Goal: Task Accomplishment & Management: Manage account settings

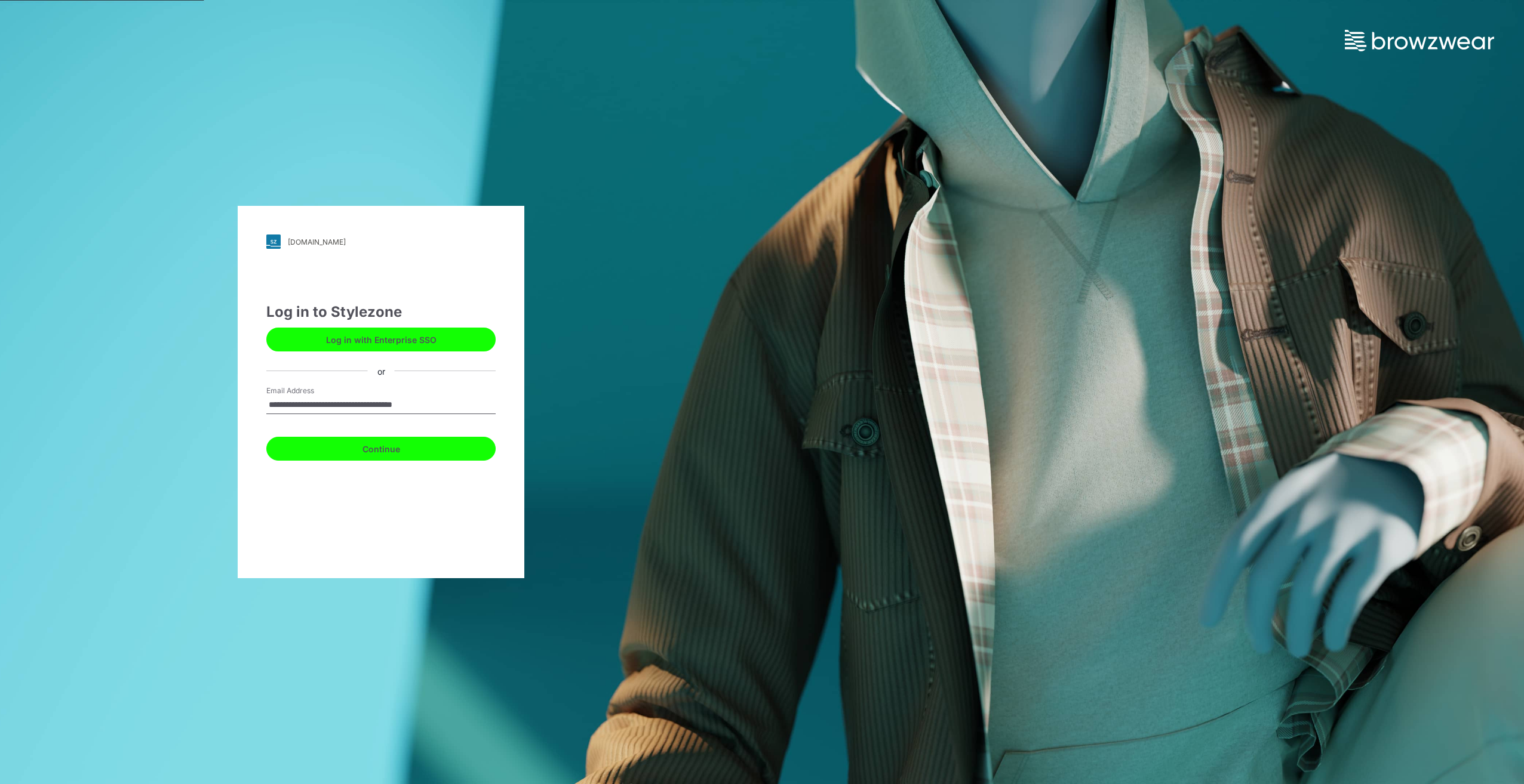
click at [401, 451] on button "Continue" at bounding box center [381, 449] width 230 height 24
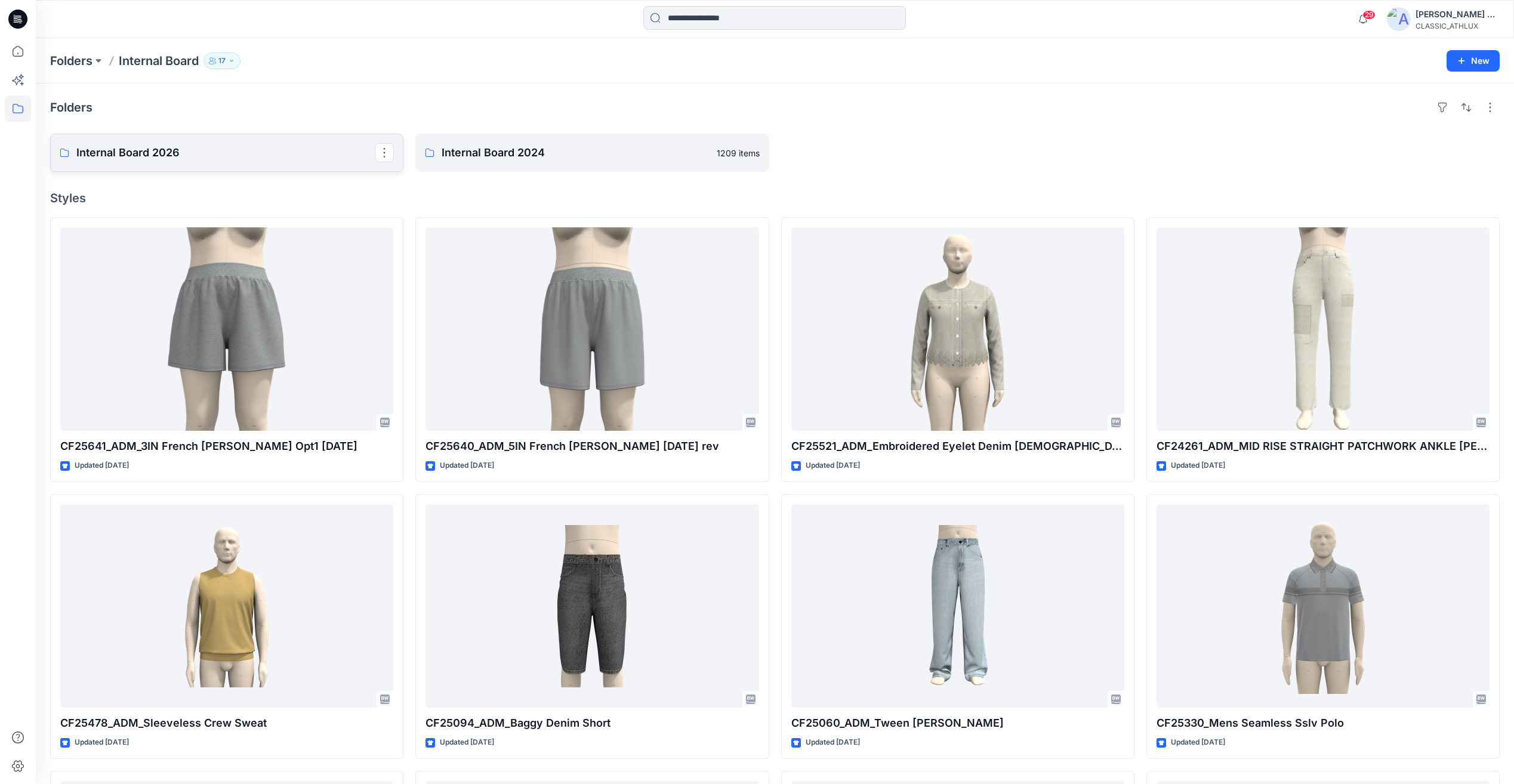
click at [201, 148] on p "Internal Board 2026" at bounding box center [225, 152] width 299 height 17
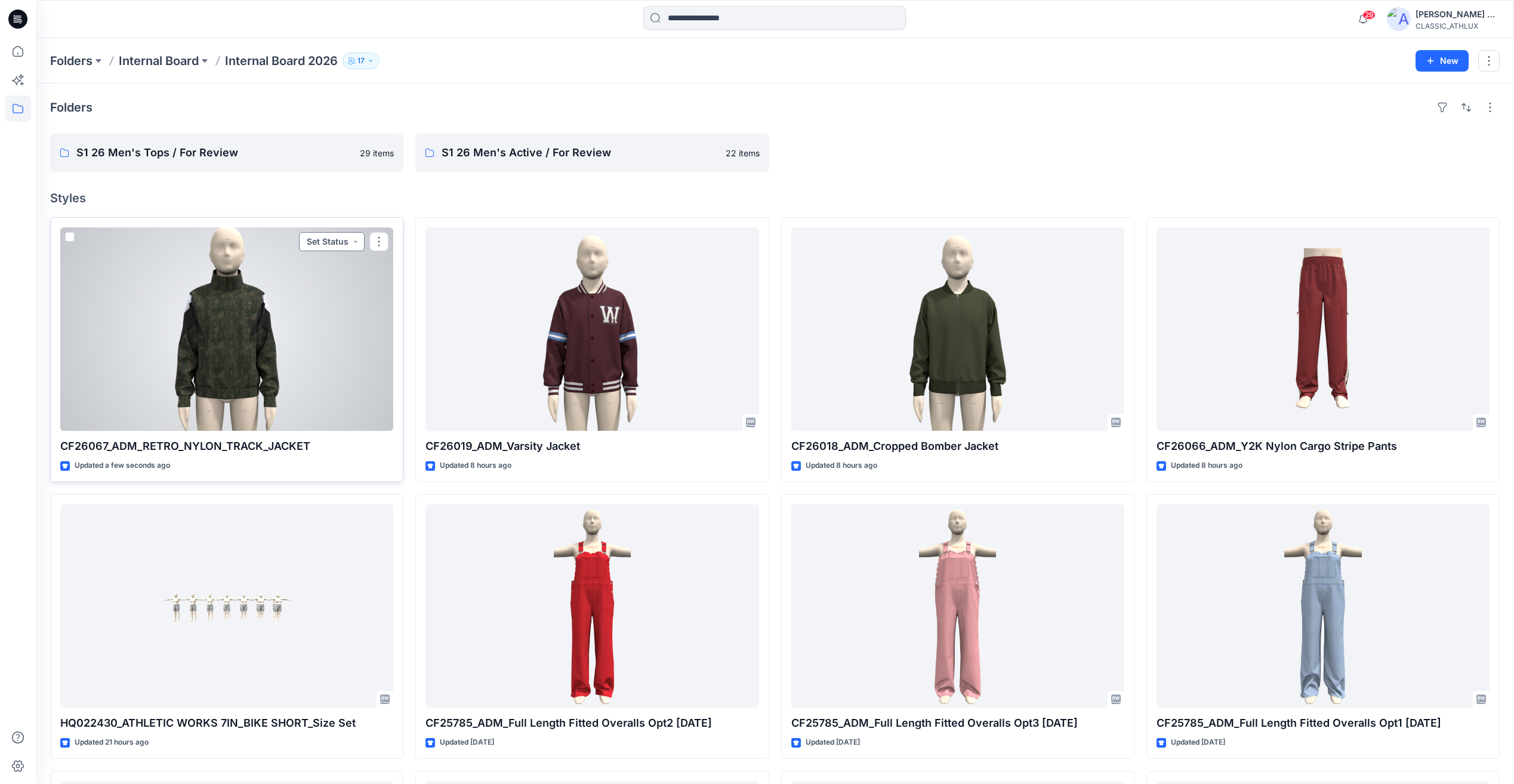
drag, startPoint x: 329, startPoint y: 237, endPoint x: 327, endPoint y: 254, distance: 17.1
click at [328, 237] on button "Set Status" at bounding box center [332, 241] width 66 height 19
click at [319, 375] on p "Designer Need To Review" at bounding box center [315, 376] width 67 height 15
click at [321, 323] on div at bounding box center [227, 329] width 333 height 203
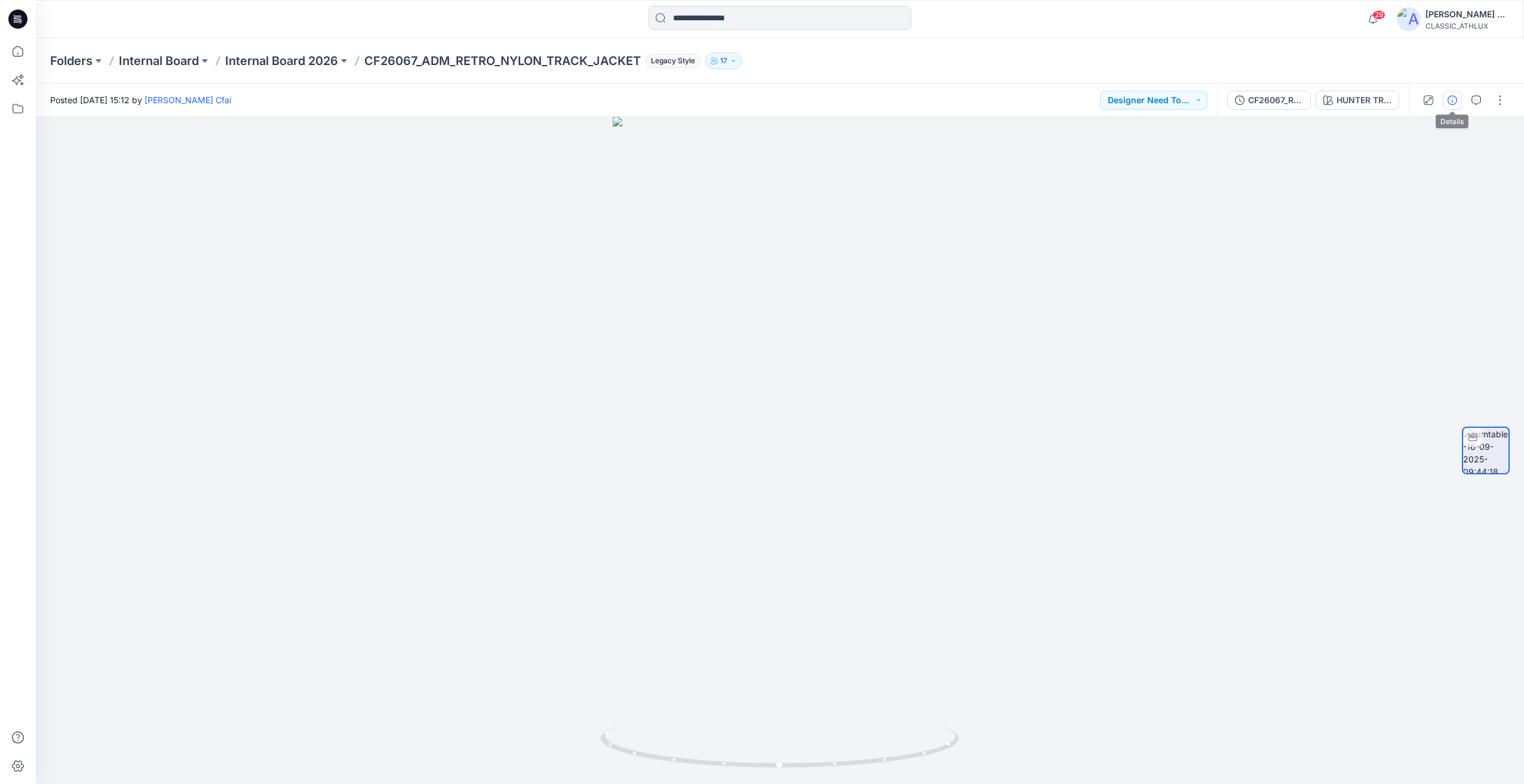
click at [1453, 105] on button "button" at bounding box center [1452, 100] width 19 height 19
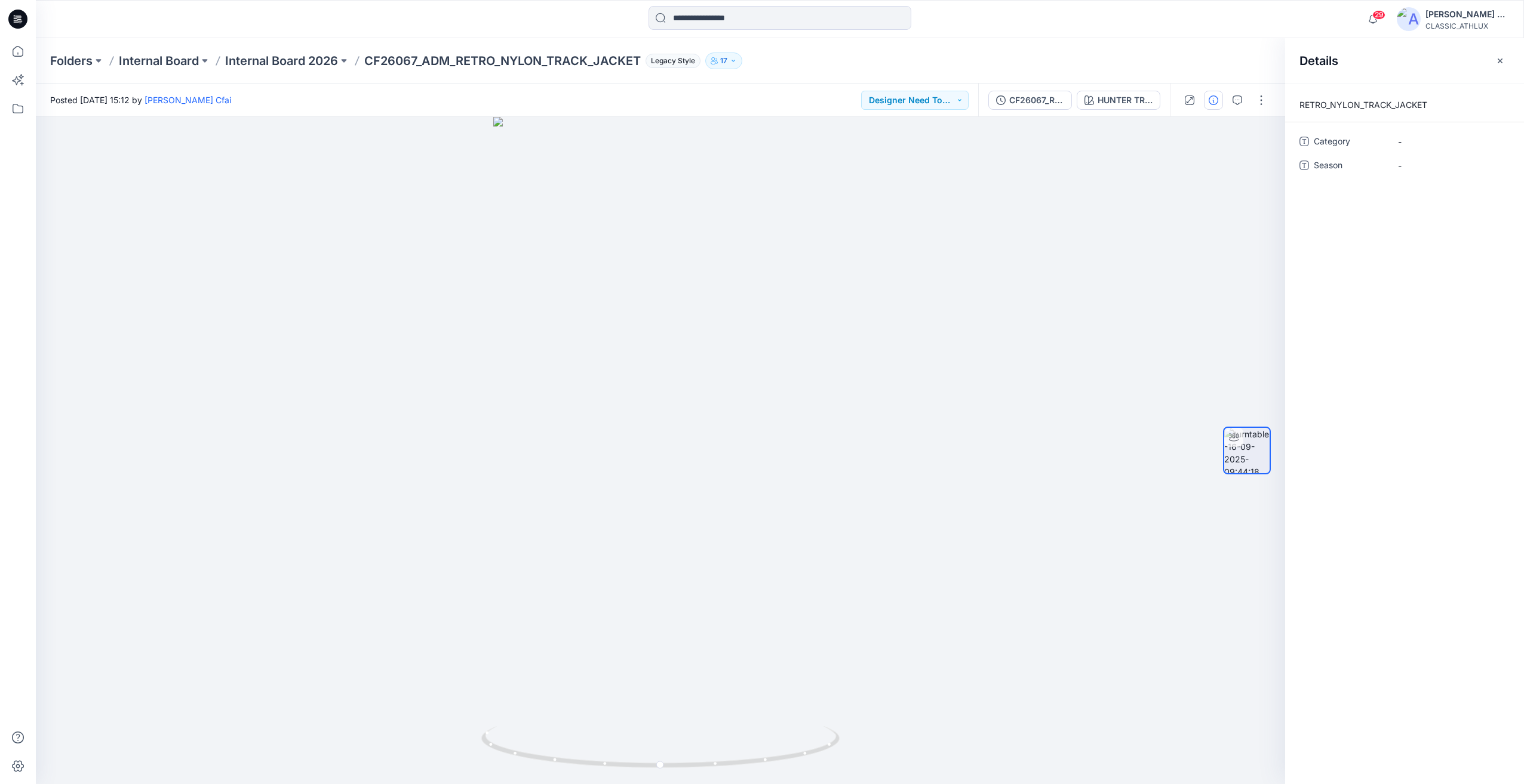
click at [1429, 105] on p "RETRO_NYLON_TRACK_JACKET" at bounding box center [1405, 105] width 239 height 14
click at [1421, 142] on span "-" at bounding box center [1450, 142] width 104 height 13
drag, startPoint x: 1401, startPoint y: 144, endPoint x: 1394, endPoint y: 145, distance: 7.1
click at [1394, 145] on textarea at bounding box center [1450, 142] width 119 height 19
click at [1409, 138] on span "-" at bounding box center [1450, 142] width 104 height 13
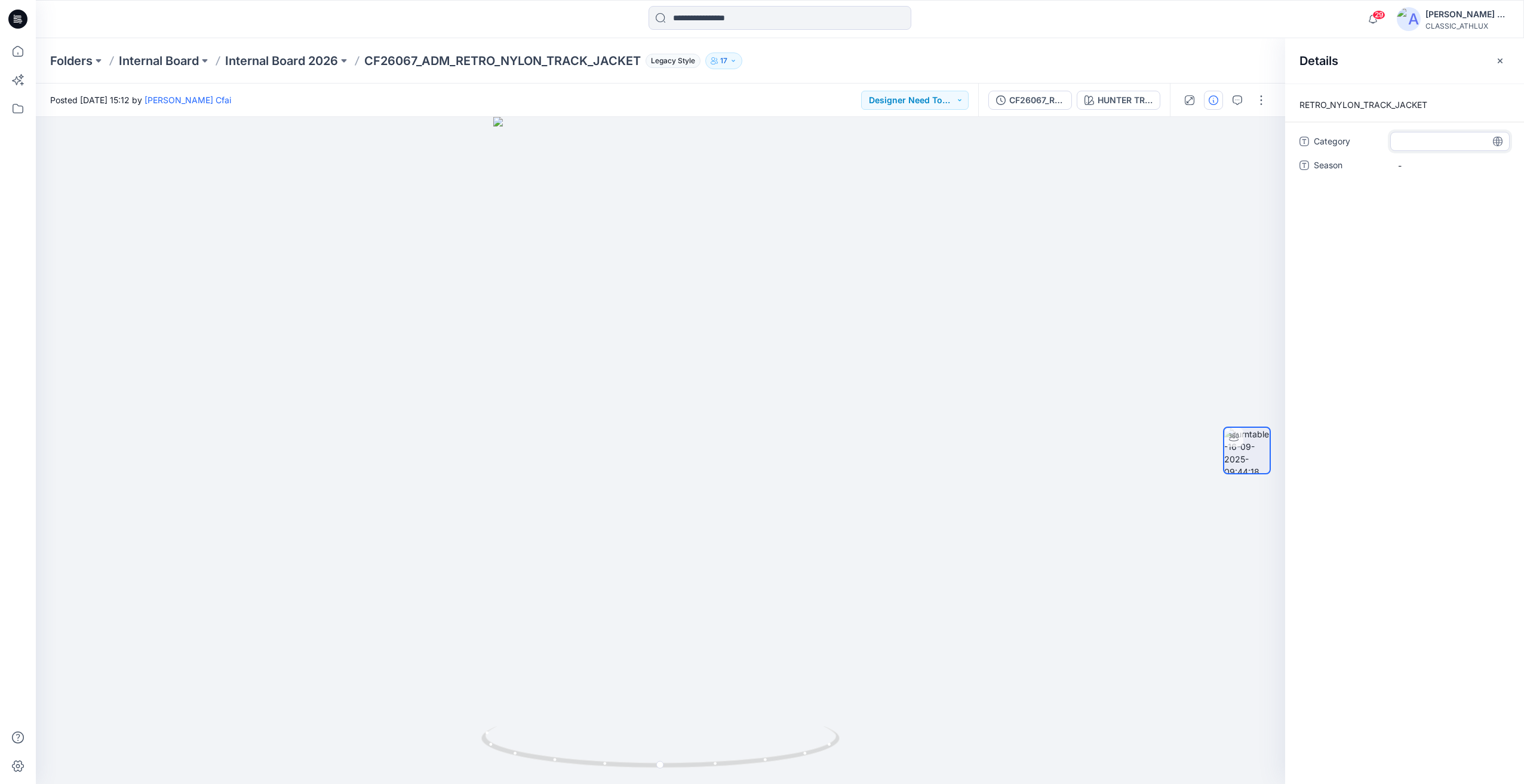
drag, startPoint x: 1409, startPoint y: 138, endPoint x: 1379, endPoint y: 150, distance: 32.3
click at [1379, 150] on div "Category" at bounding box center [1404, 142] width 210 height 19
type textarea "*"
type textarea "*****"
click at [1411, 141] on span "-" at bounding box center [1450, 142] width 104 height 13
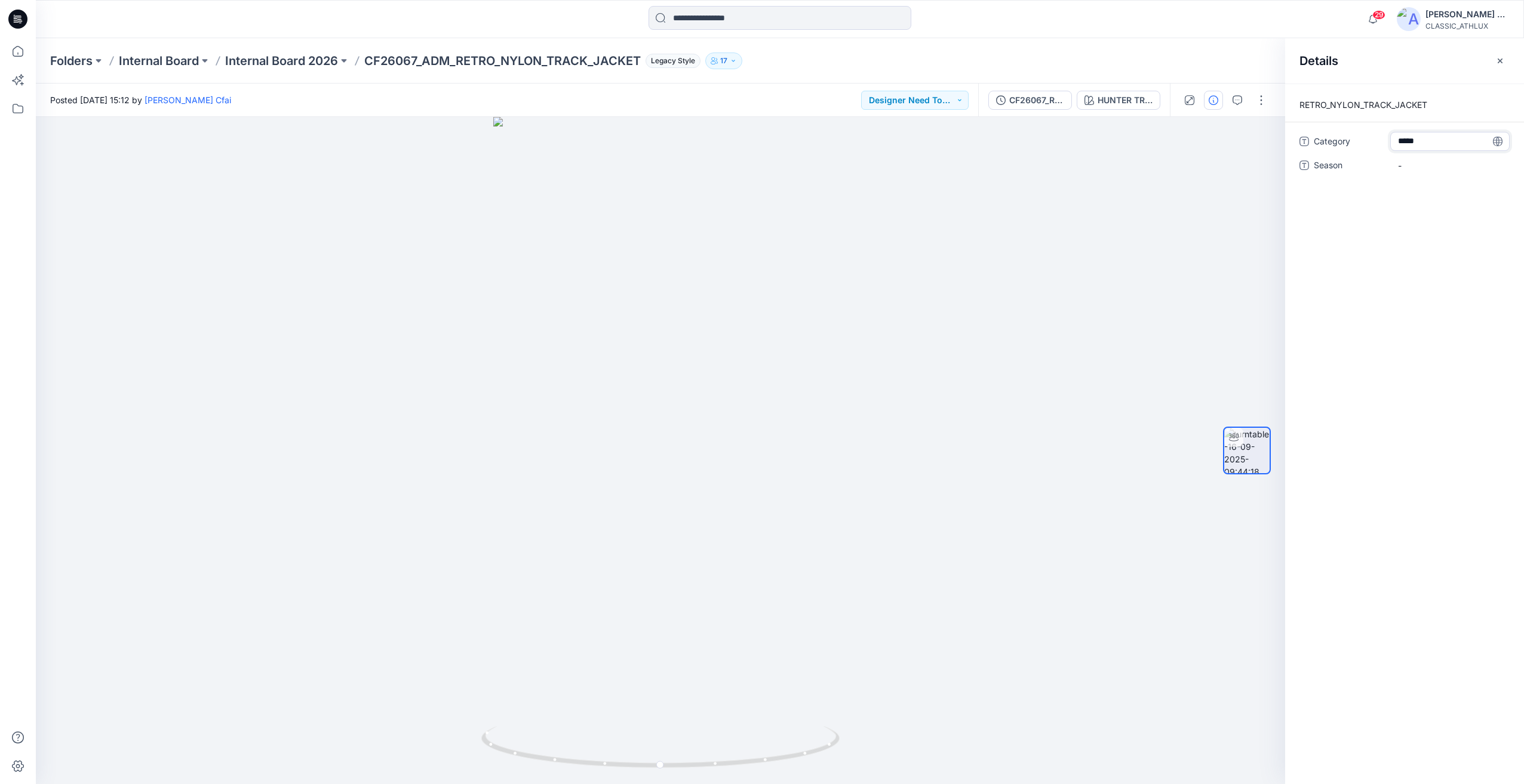
type textarea "*****"
click at [1407, 162] on span "-" at bounding box center [1450, 166] width 104 height 13
type textarea "**********"
click at [1413, 163] on span "-" at bounding box center [1450, 166] width 104 height 13
type textarea "**********"
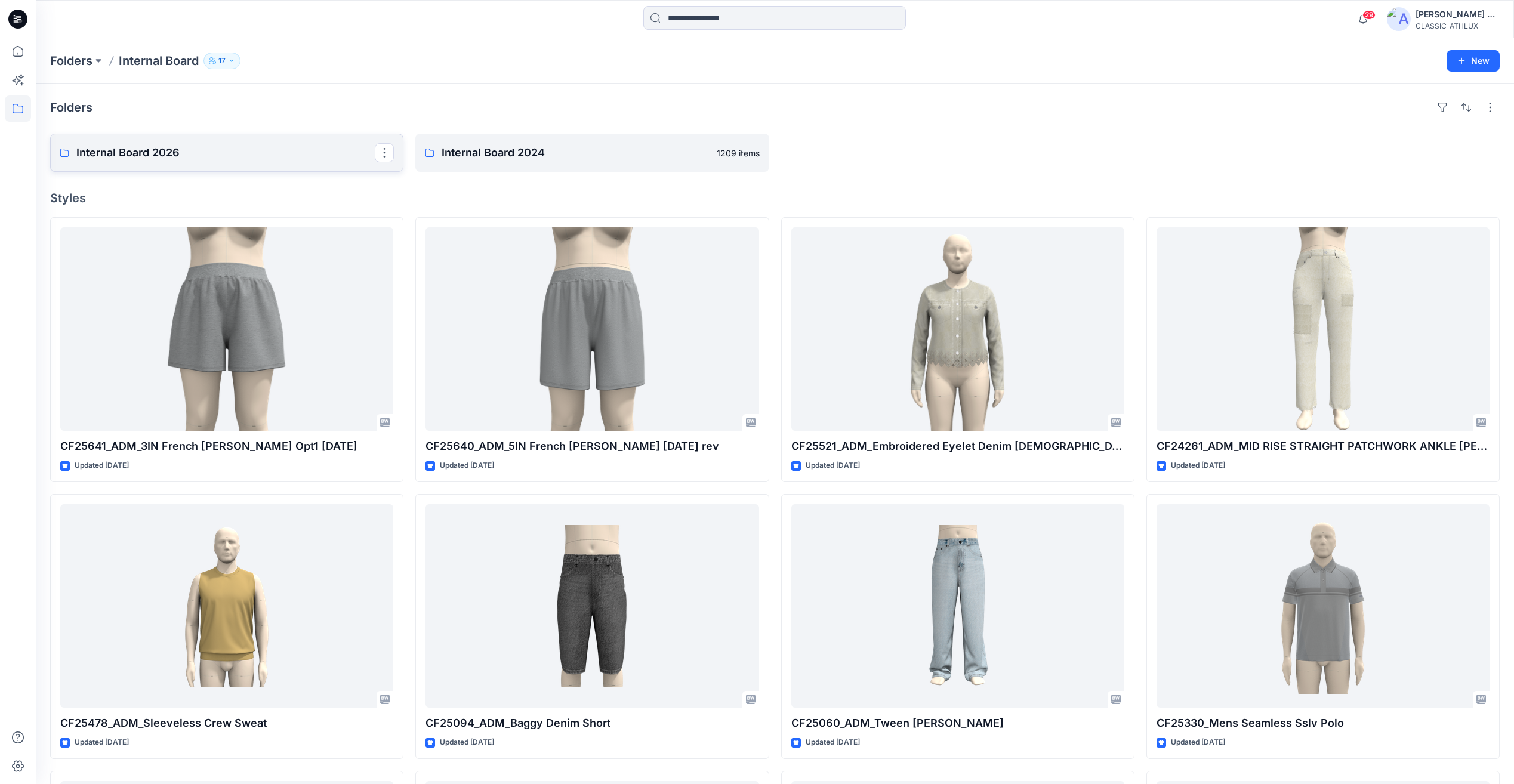
click at [301, 152] on p "Internal Board 2026" at bounding box center [225, 152] width 299 height 17
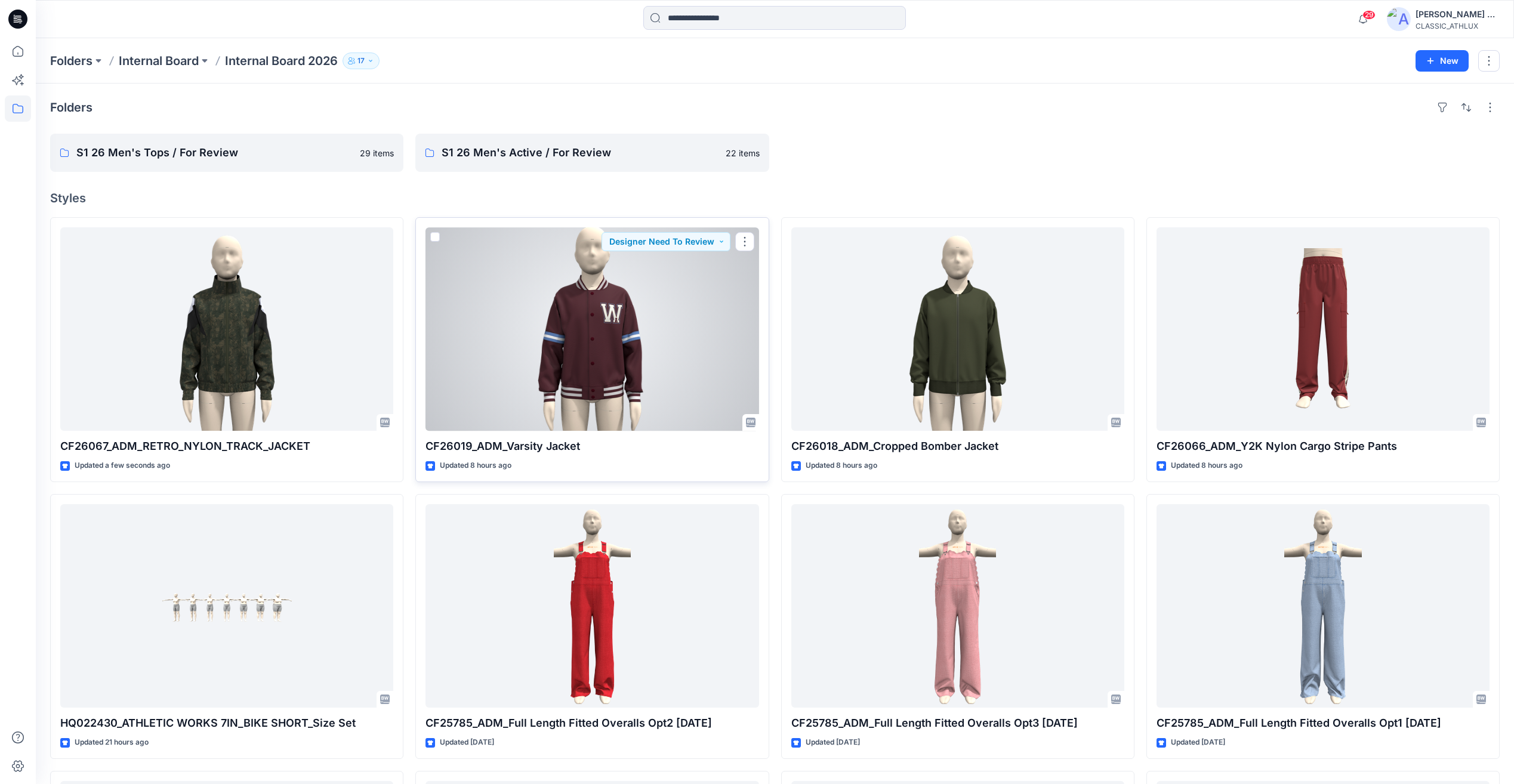
click at [483, 304] on div at bounding box center [592, 329] width 333 height 203
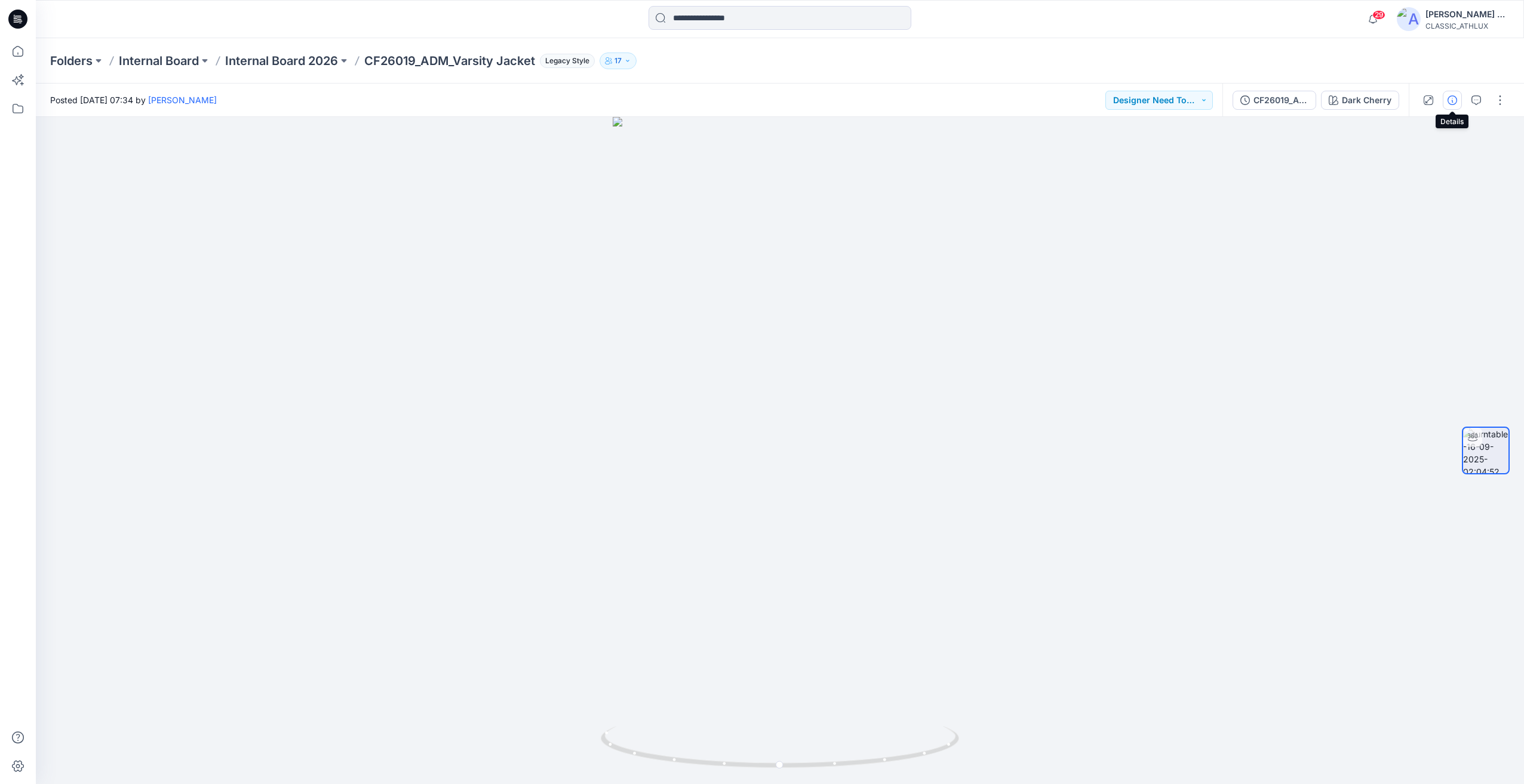
click at [1452, 96] on icon "button" at bounding box center [1452, 100] width 9 height 9
drag, startPoint x: 1048, startPoint y: 598, endPoint x: 1084, endPoint y: 581, distance: 39.8
click at [1084, 581] on div at bounding box center [779, 450] width 1488 height 667
click at [1115, 343] on div at bounding box center [779, 450] width 1488 height 667
drag, startPoint x: 1135, startPoint y: 525, endPoint x: 1056, endPoint y: 518, distance: 79.3
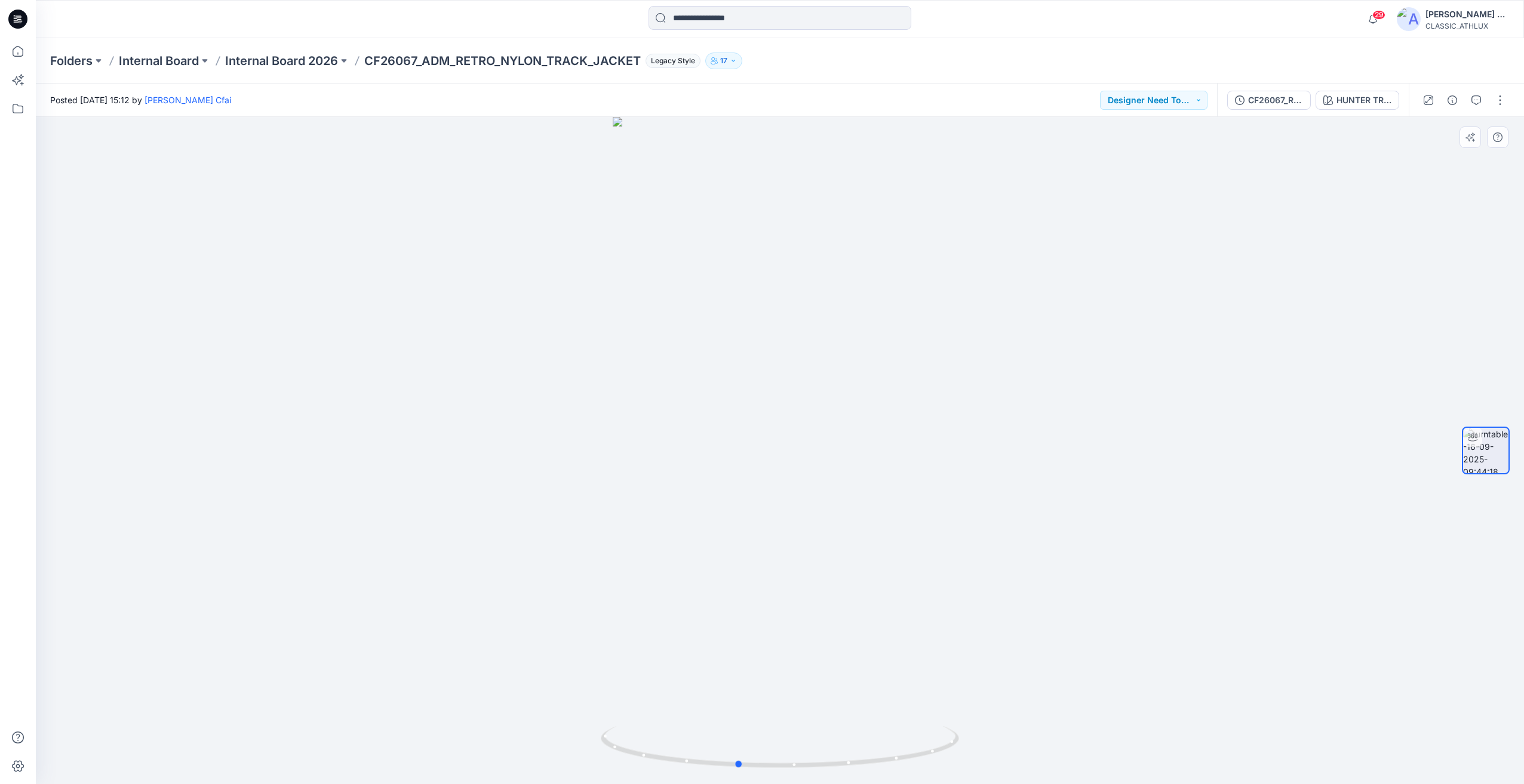
click at [1056, 518] on div at bounding box center [779, 450] width 1488 height 667
